Goal: Use online tool/utility: Utilize a website feature to perform a specific function

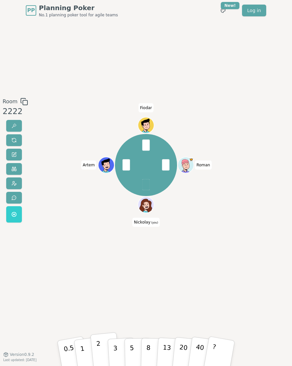
click at [105, 297] on button "2" at bounding box center [105, 353] width 30 height 42
click at [102, 297] on button "2" at bounding box center [105, 353] width 30 height 42
click at [150, 258] on div "[PERSON_NAME] (you) Artem Fiodar" at bounding box center [146, 188] width 157 height 180
click at [99, 297] on p "2" at bounding box center [99, 353] width 7 height 29
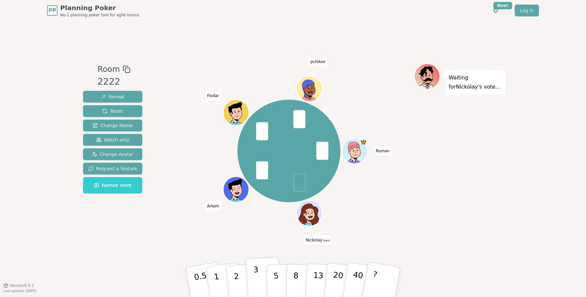
click at [257, 279] on p "3" at bounding box center [256, 283] width 7 height 36
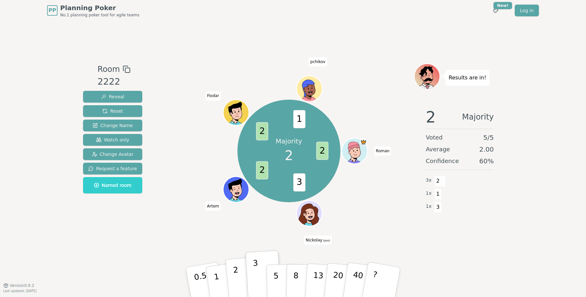
click at [236, 272] on p "2" at bounding box center [237, 284] width 9 height 36
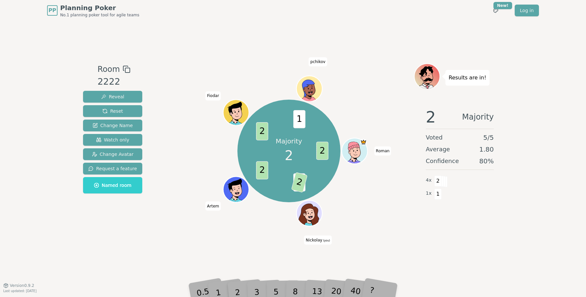
click at [369, 223] on div "Majority 2 2 3 2 2 2 1 [PERSON_NAME] (you) Artem Fiodar pchikov" at bounding box center [289, 151] width 250 height 152
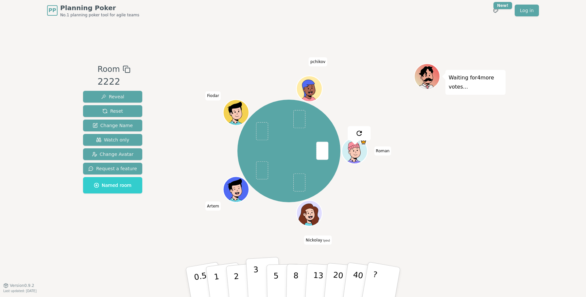
click at [258, 278] on p "3" at bounding box center [256, 283] width 7 height 36
click at [239, 269] on button "2" at bounding box center [243, 283] width 37 height 52
click at [256, 275] on p "3" at bounding box center [256, 283] width 7 height 36
click at [273, 202] on div "[PERSON_NAME] (you) [PERSON_NAME] pchikov" at bounding box center [288, 151] width 103 height 103
click at [240, 274] on button "2" at bounding box center [243, 283] width 37 height 52
